Goal: Use online tool/utility: Utilize a website feature to perform a specific function

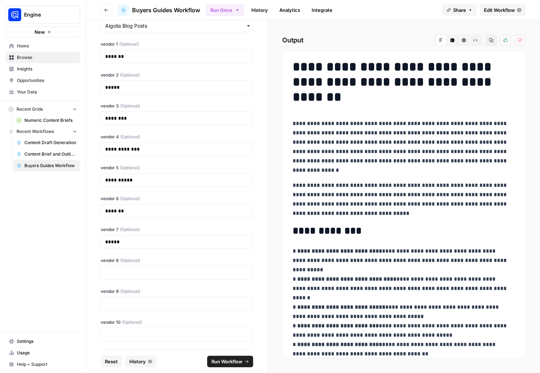
click at [508, 5] on link "Edit Workflow" at bounding box center [503, 9] width 46 height 11
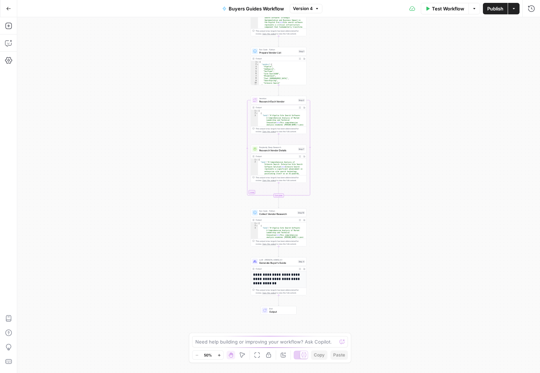
click at [272, 263] on span "Generate Buyer's Guide" at bounding box center [277, 263] width 37 height 4
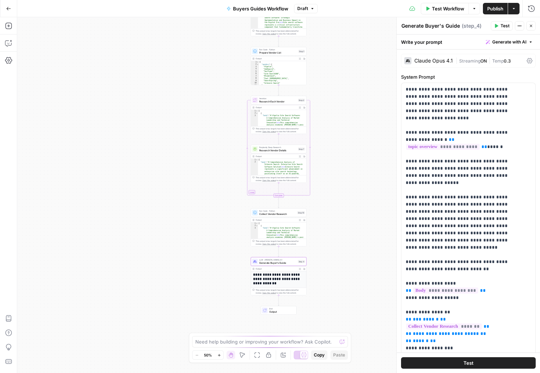
click at [444, 60] on div "Claude Opus 4.1" at bounding box center [434, 60] width 38 height 5
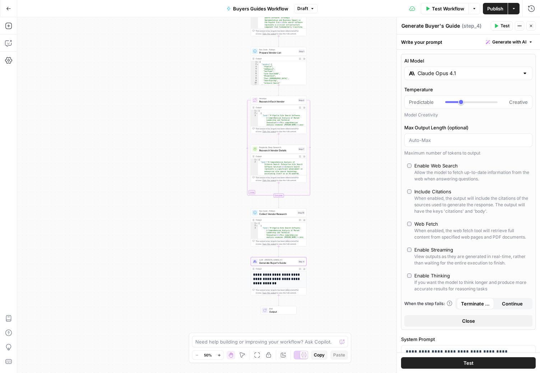
click at [468, 73] on input "Claude Opus 4.1" at bounding box center [469, 73] width 102 height 7
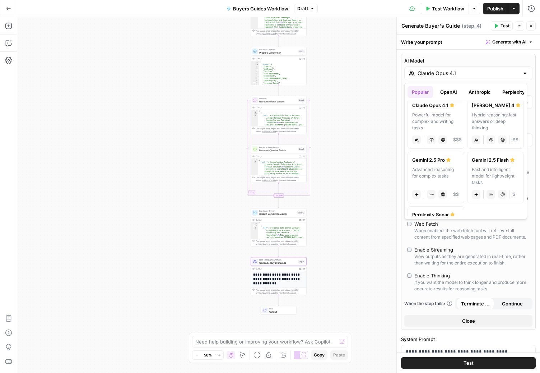
click at [441, 175] on div "Advanced reasoning for complex tasks" at bounding box center [435, 175] width 47 height 19
type input "Gemini 2.5 Pro"
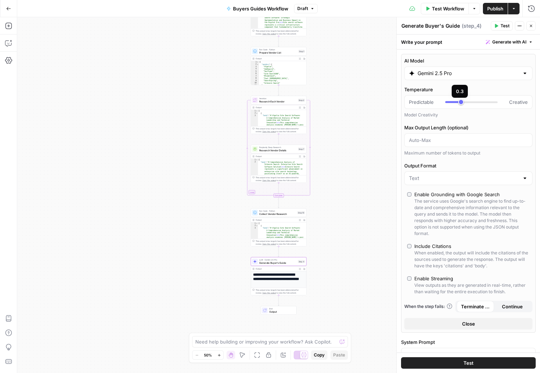
click at [466, 101] on div at bounding box center [472, 102] width 52 height 2
type input "***"
click at [469, 102] on div at bounding box center [472, 102] width 52 height 2
click at [490, 9] on span "Publish" at bounding box center [496, 8] width 16 height 7
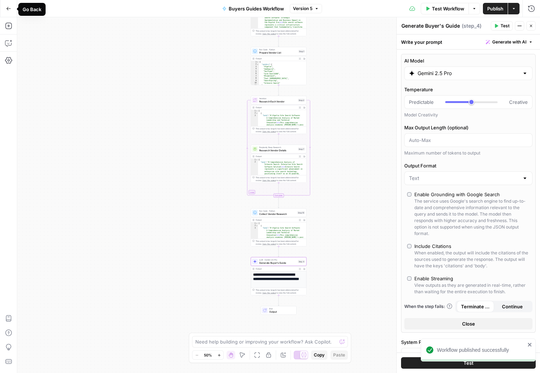
click at [7, 8] on icon "button" at bounding box center [8, 8] width 4 height 3
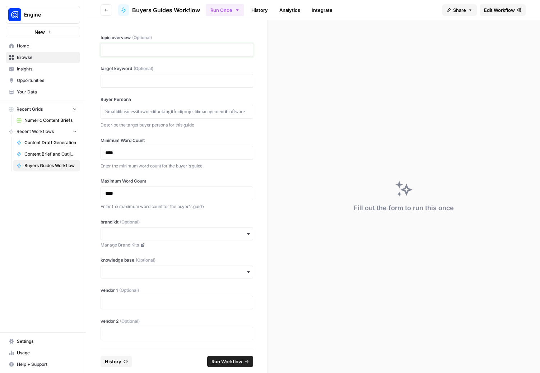
click at [147, 52] on p at bounding box center [176, 49] width 143 height 7
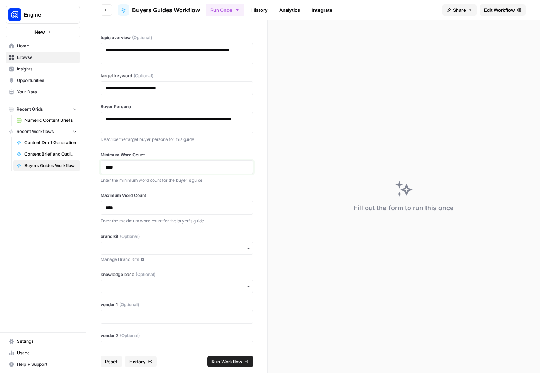
click at [135, 163] on p "****" at bounding box center [174, 166] width 138 height 7
drag, startPoint x: 119, startPoint y: 207, endPoint x: 153, endPoint y: 207, distance: 34.1
click at [153, 207] on p "********" at bounding box center [174, 207] width 138 height 7
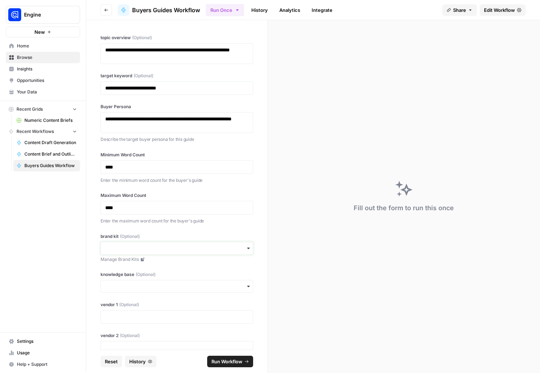
click at [134, 248] on input "brand kit (Optional)" at bounding box center [176, 248] width 143 height 7
click at [122, 293] on div "Algolia" at bounding box center [174, 295] width 147 height 14
click at [127, 276] on label "knowledge base (Optional)" at bounding box center [177, 274] width 153 height 6
click at [127, 283] on input "knowledge base (Optional)" at bounding box center [176, 286] width 143 height 7
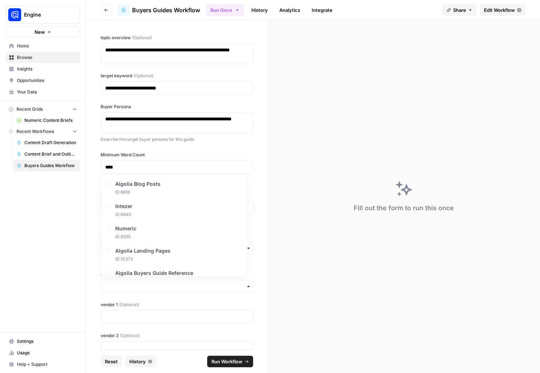
scroll to position [11, 0]
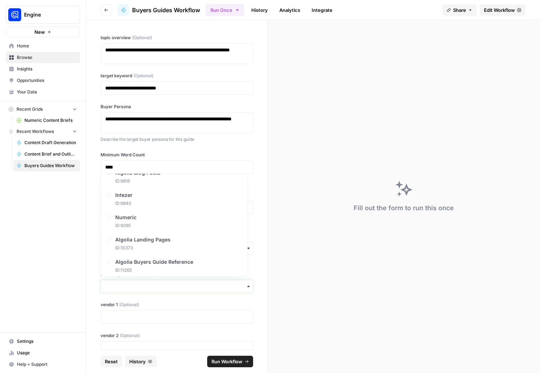
click at [122, 286] on input "knowledge base (Optional)" at bounding box center [176, 286] width 143 height 7
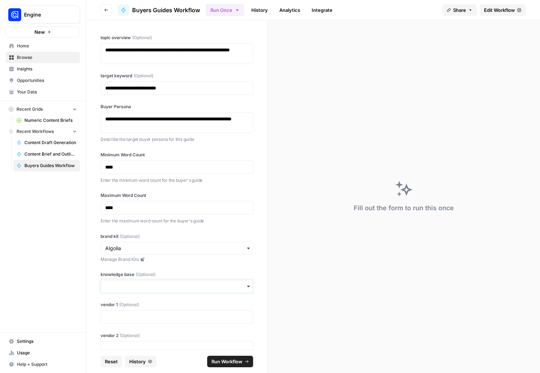
click at [122, 286] on input "knowledge base (Optional)" at bounding box center [176, 286] width 143 height 7
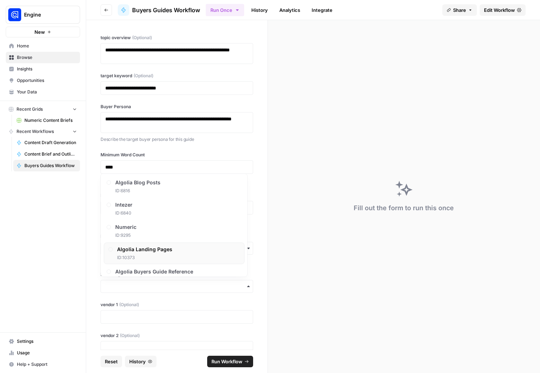
scroll to position [0, 0]
click at [158, 188] on div "Algolia Blog Posts ID: 6816" at bounding box center [139, 187] width 45 height 15
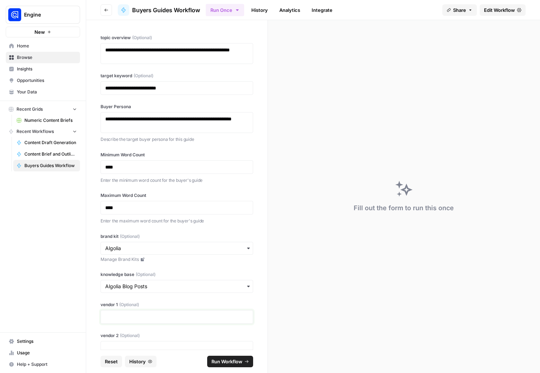
click at [148, 315] on p at bounding box center [176, 316] width 143 height 7
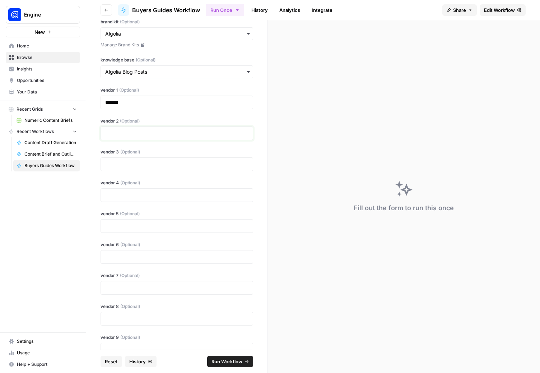
scroll to position [215, 0]
click at [120, 317] on p at bounding box center [176, 318] width 143 height 7
drag, startPoint x: 226, startPoint y: 360, endPoint x: 266, endPoint y: 326, distance: 52.7
click at [266, 326] on form "**********" at bounding box center [177, 196] width 182 height 353
click at [218, 358] on span "Run Workflow" at bounding box center [227, 361] width 31 height 7
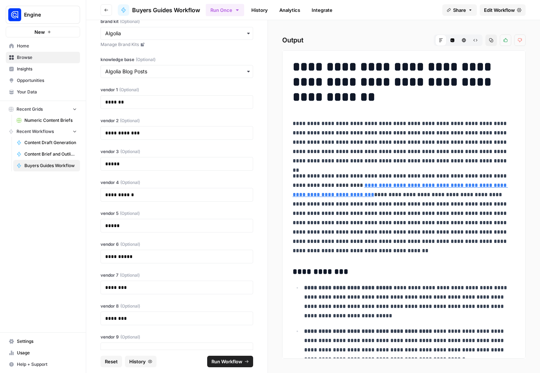
click at [388, 137] on p "**********" at bounding box center [401, 142] width 217 height 47
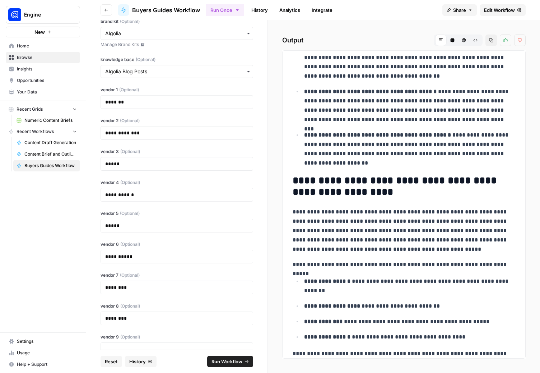
scroll to position [0, 0]
